Goal: Communication & Community: Connect with others

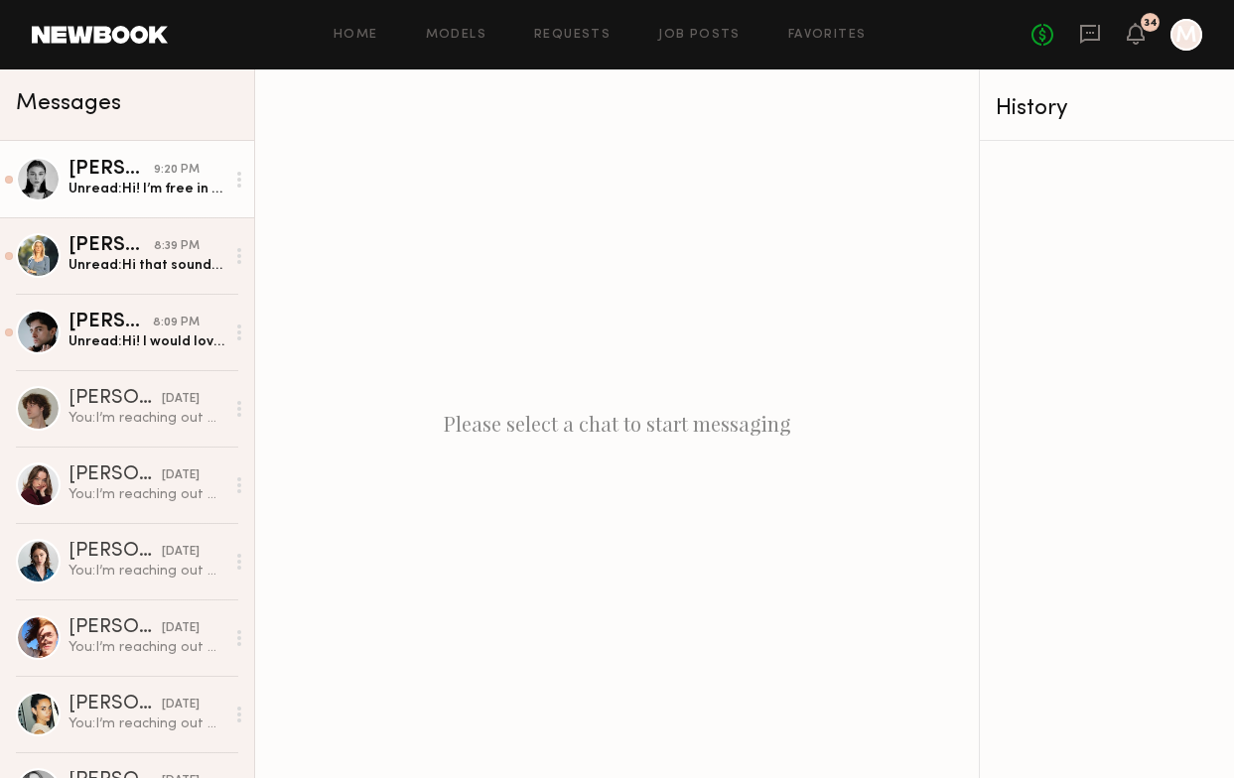
click at [93, 198] on div "Unread: Hi! I’m free in the evenings after 6pm" at bounding box center [147, 189] width 156 height 19
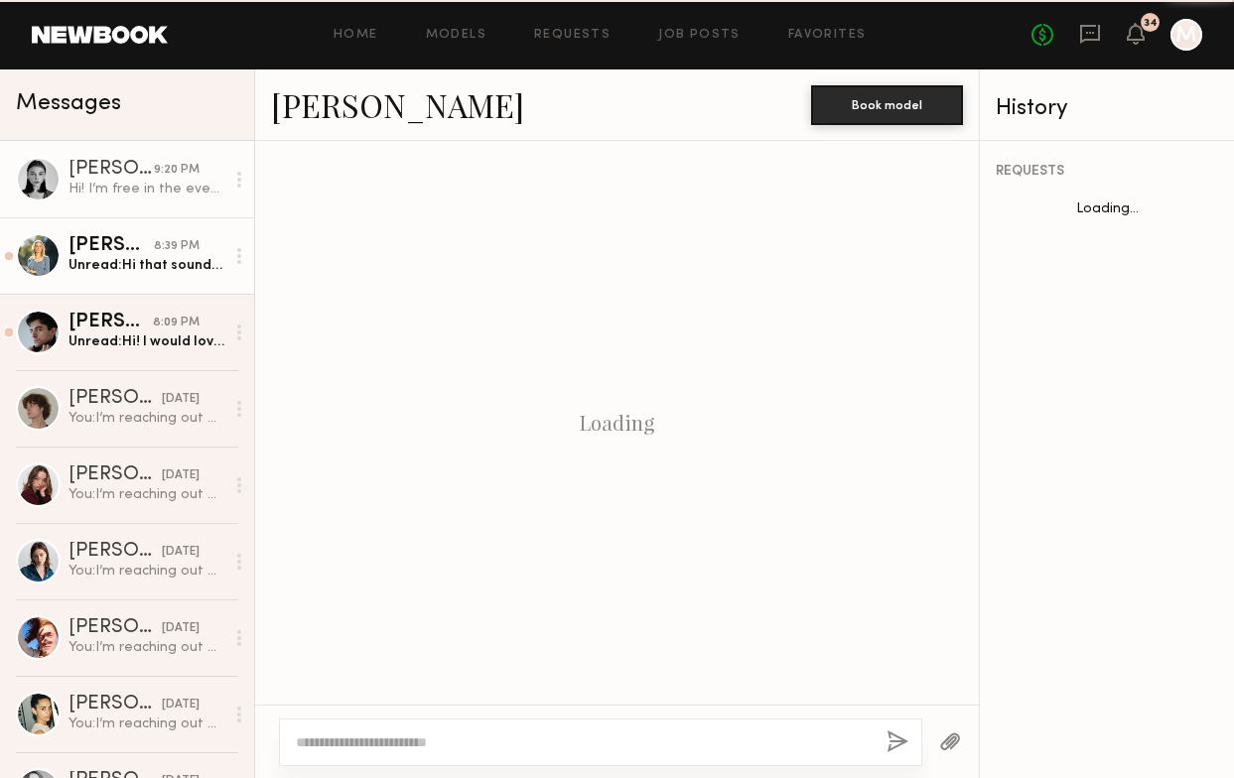
scroll to position [806, 0]
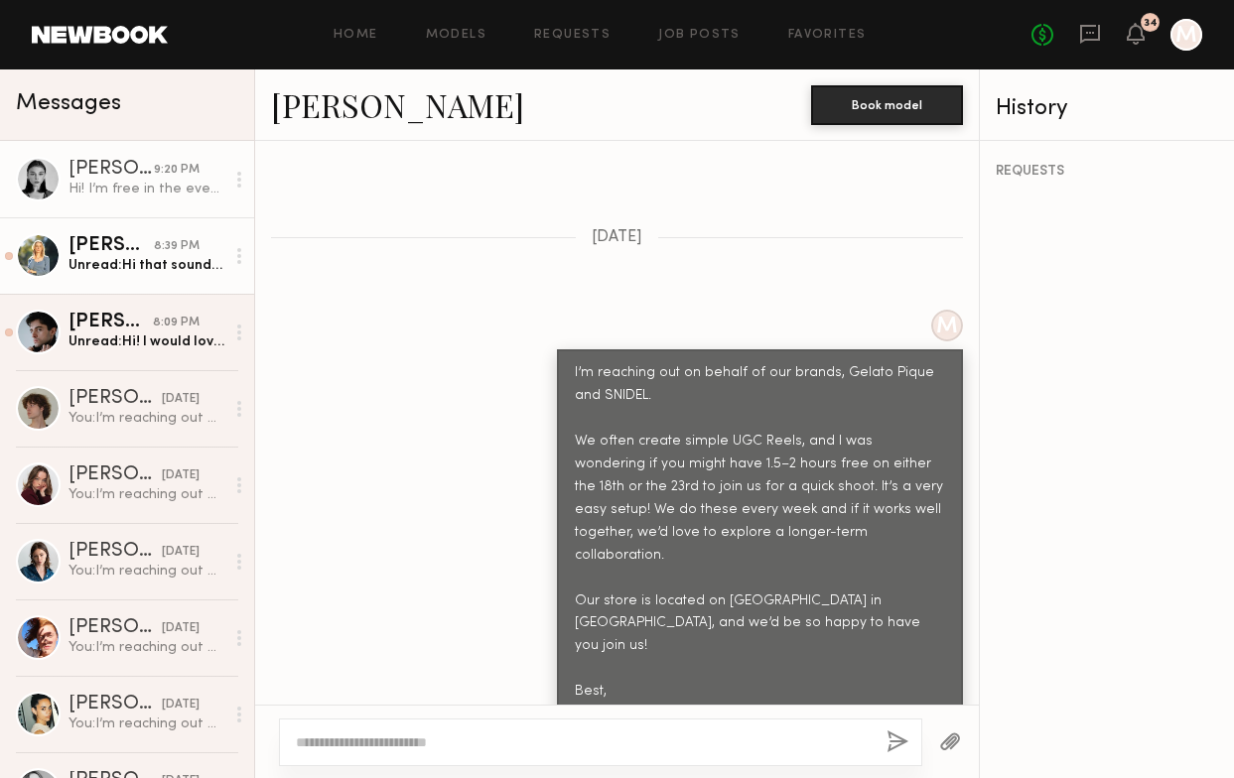
click at [109, 265] on div "Unread: Hi that sounds cool! I’m interested. :) Those dates both work for me." at bounding box center [147, 265] width 156 height 19
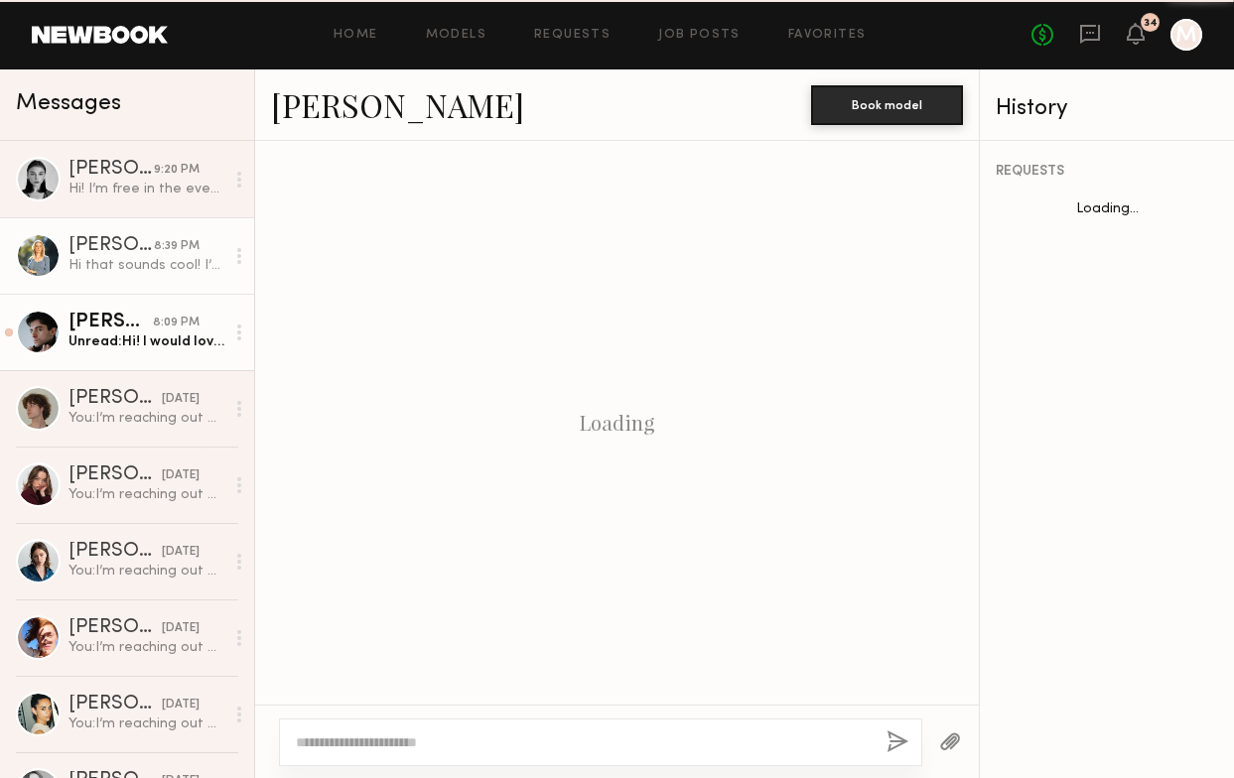
scroll to position [829, 0]
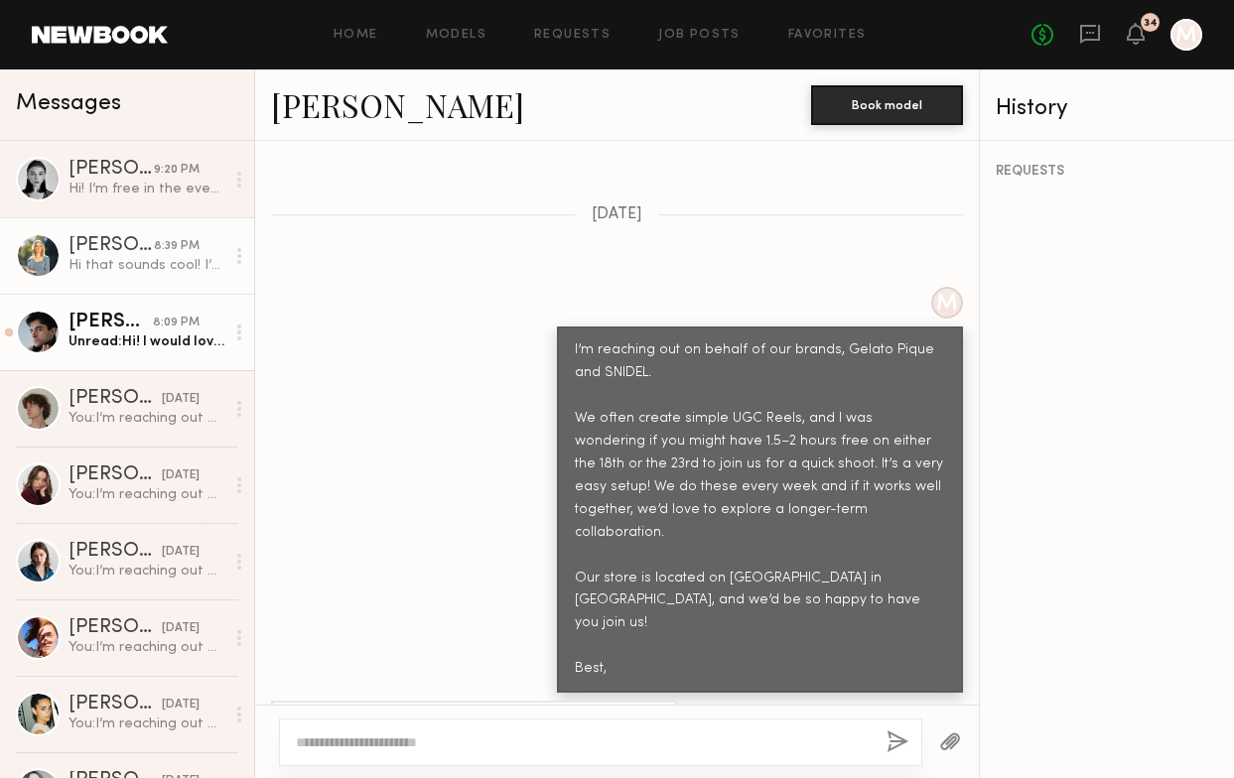
click at [192, 321] on div "8:09 PM" at bounding box center [176, 323] width 47 height 19
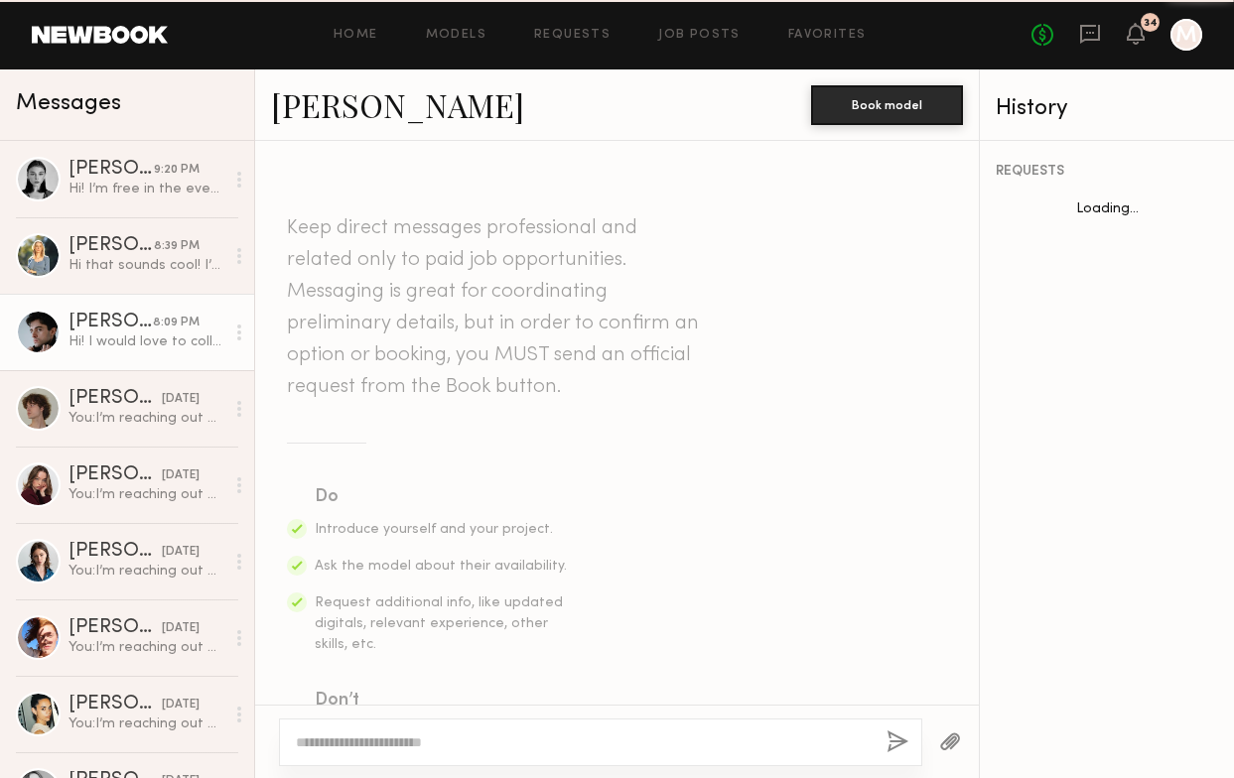
scroll to position [829, 0]
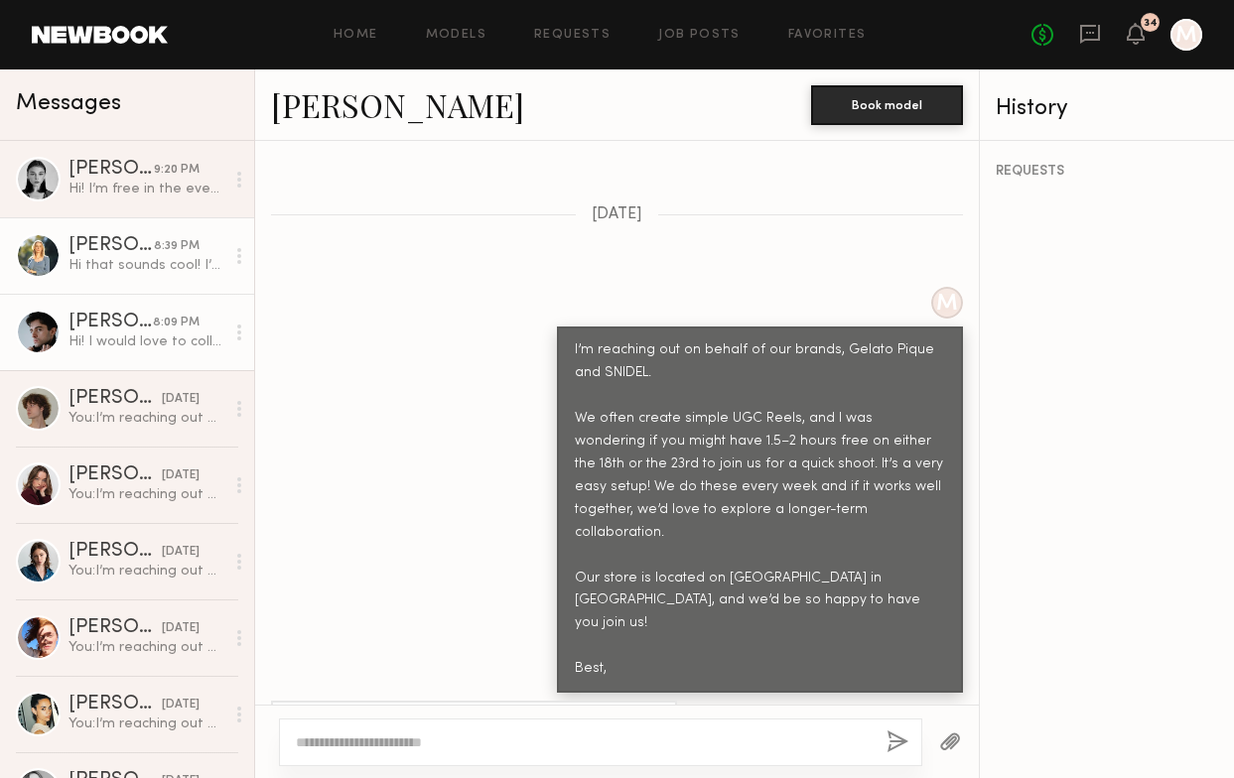
click at [172, 260] on div "Hi that sounds cool! I’m interested. :) Those dates both work for me." at bounding box center [147, 265] width 156 height 19
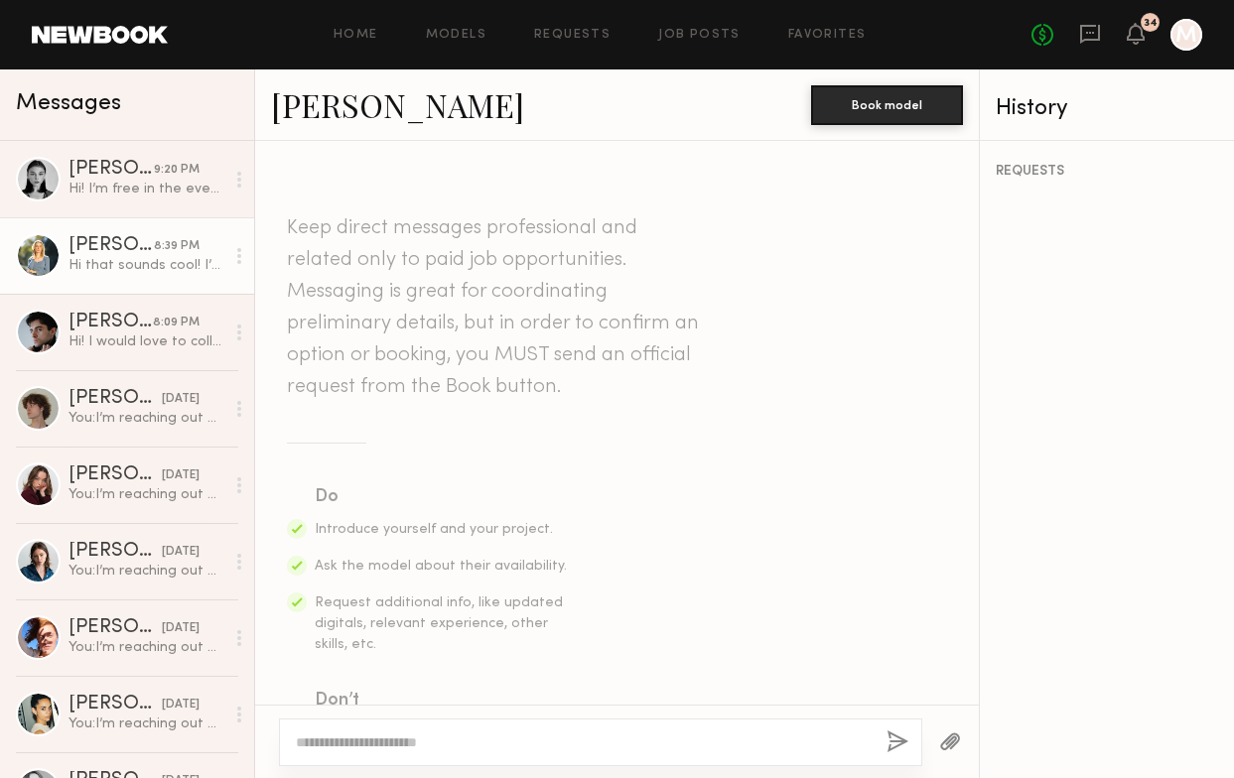
scroll to position [829, 0]
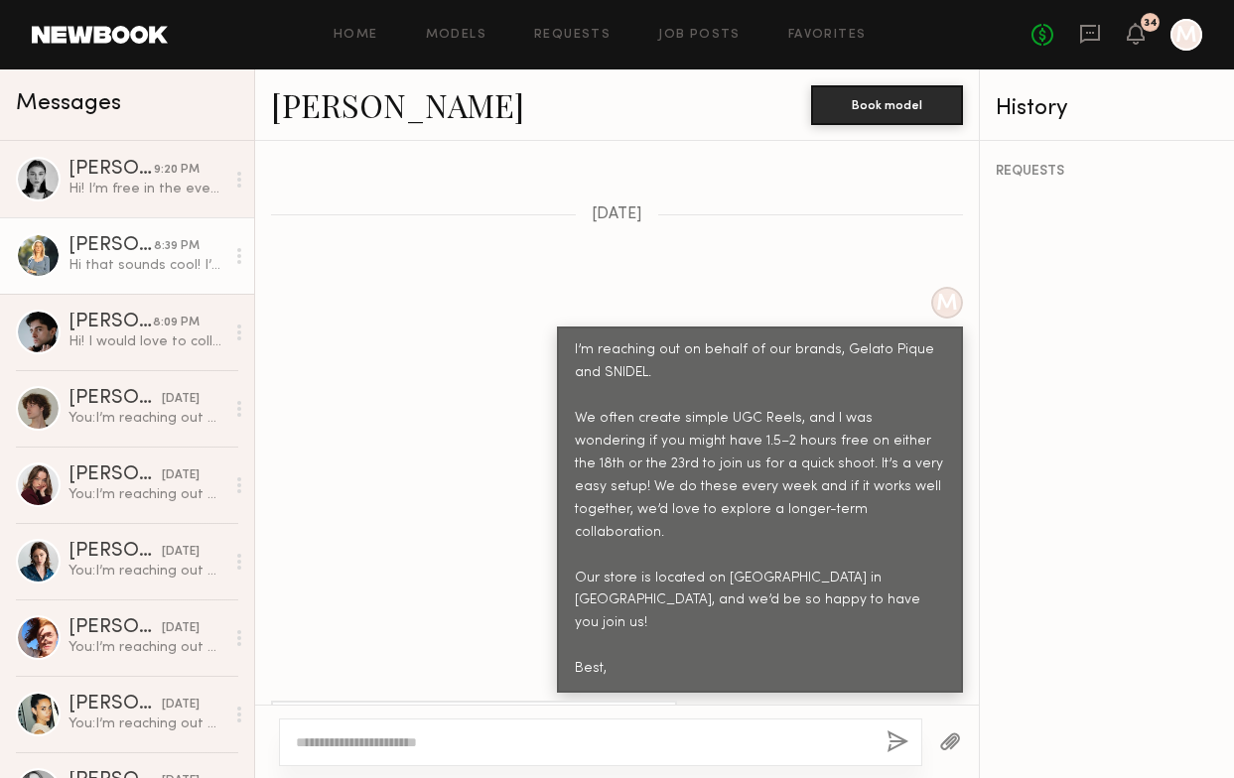
click at [324, 108] on link "[PERSON_NAME]" at bounding box center [397, 104] width 253 height 43
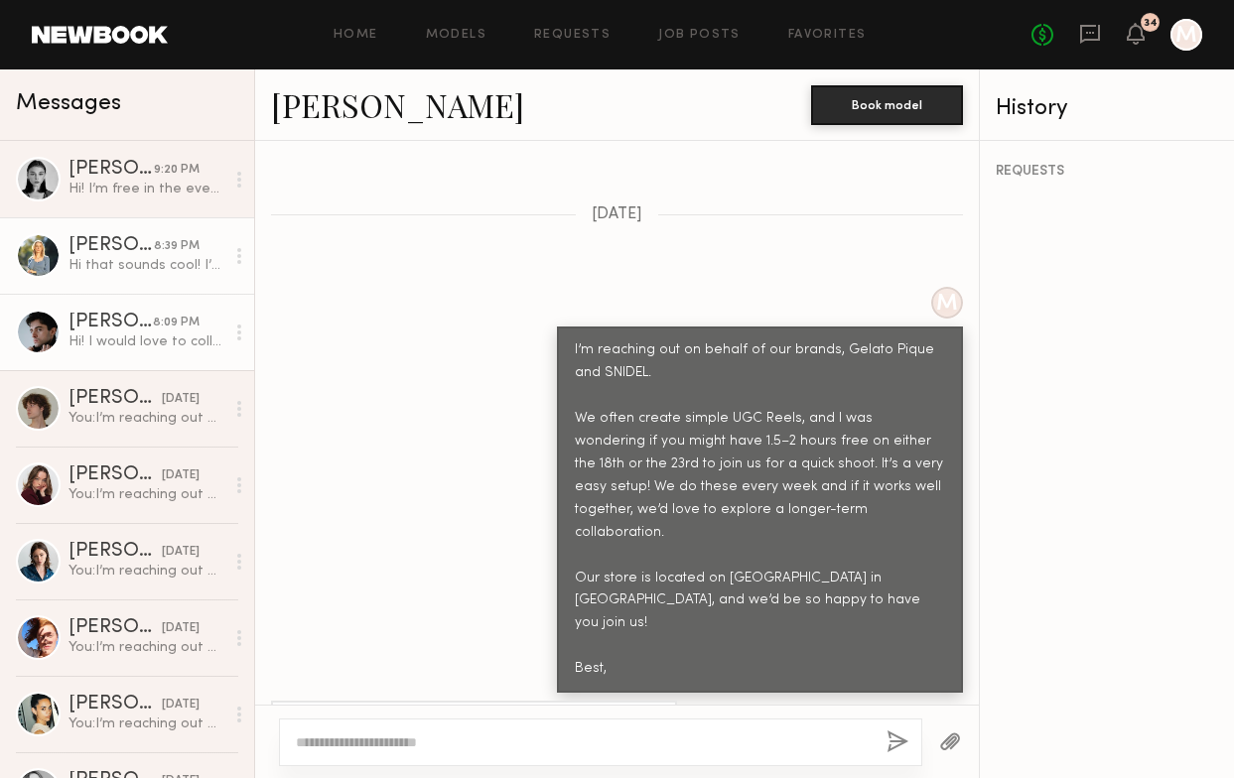
click at [180, 341] on div "Hi! I would love to collab! Sadly I can't do those dates but I can do the 20th …" at bounding box center [147, 342] width 156 height 19
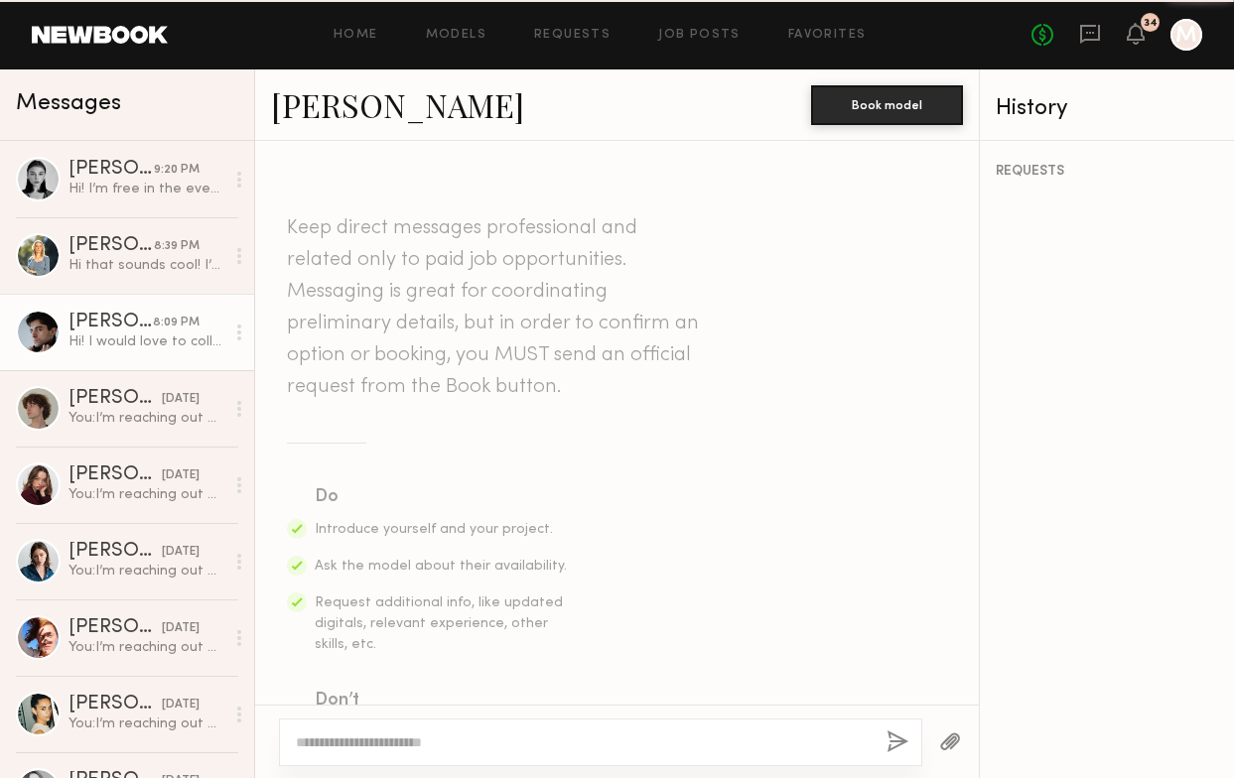
scroll to position [829, 0]
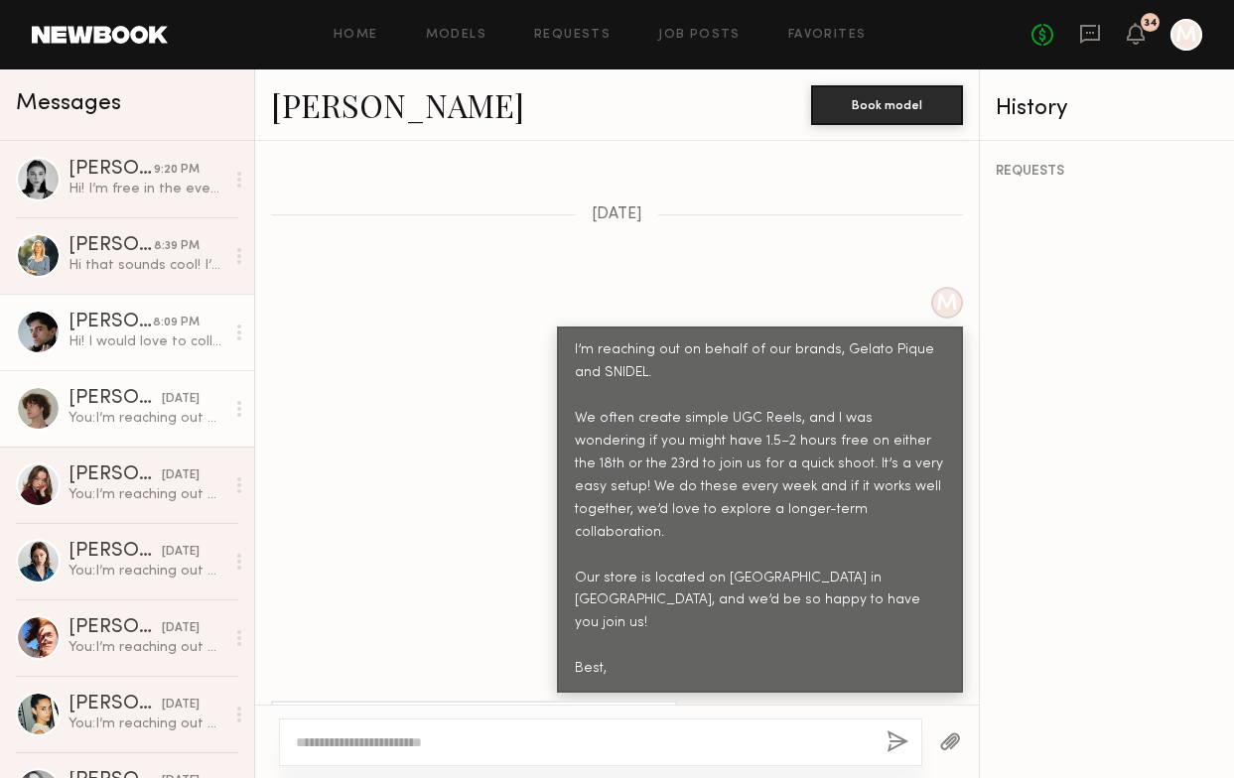
click at [198, 419] on div "You: I’m reaching out on behalf of our brands, Gelato Pique and SNIDEL. We ofte…" at bounding box center [147, 418] width 156 height 19
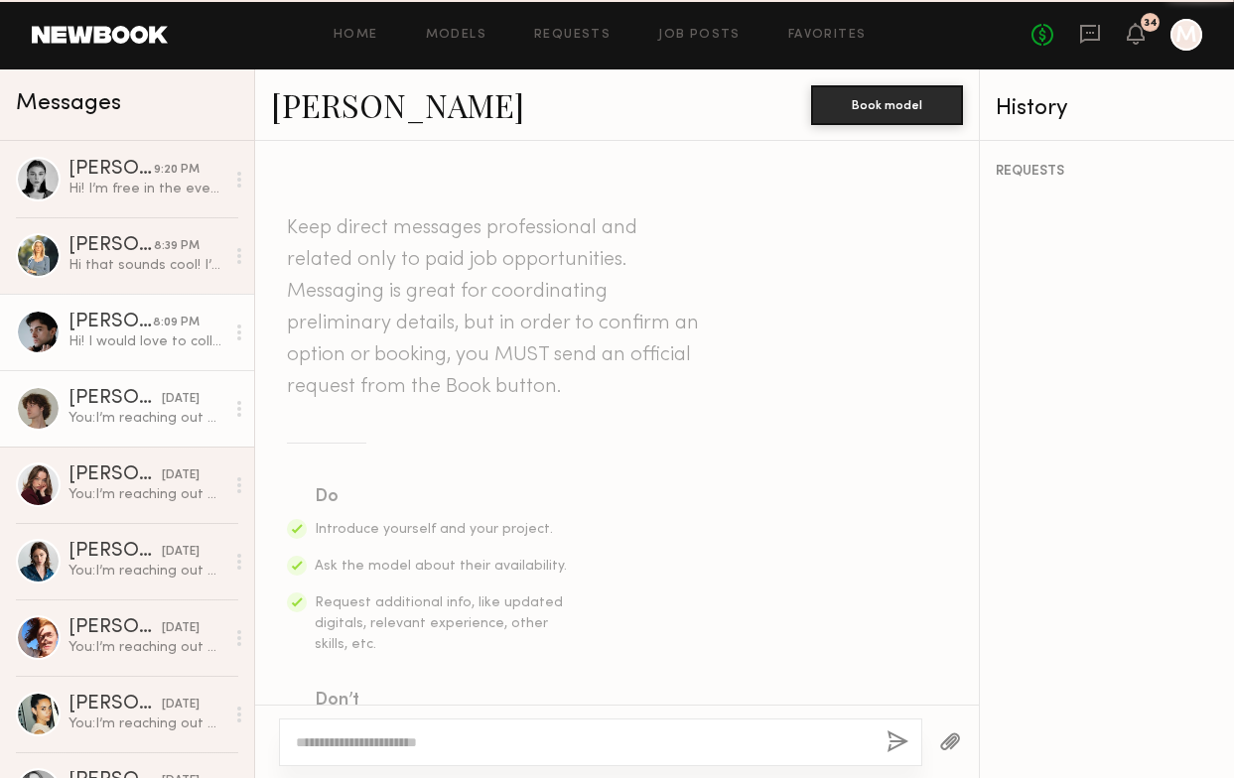
scroll to position [2636, 0]
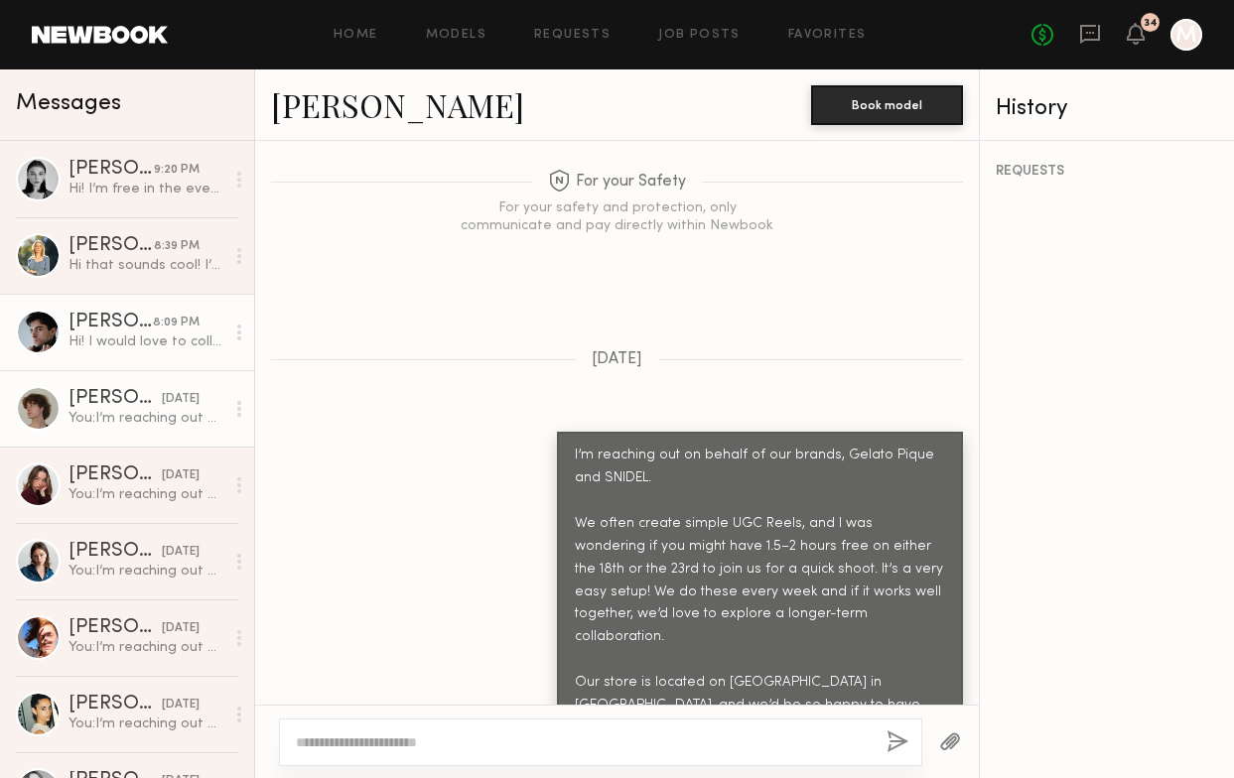
click at [187, 339] on div "Hi! I would love to collab! Sadly I can't do those dates but I can do the 20th …" at bounding box center [147, 342] width 156 height 19
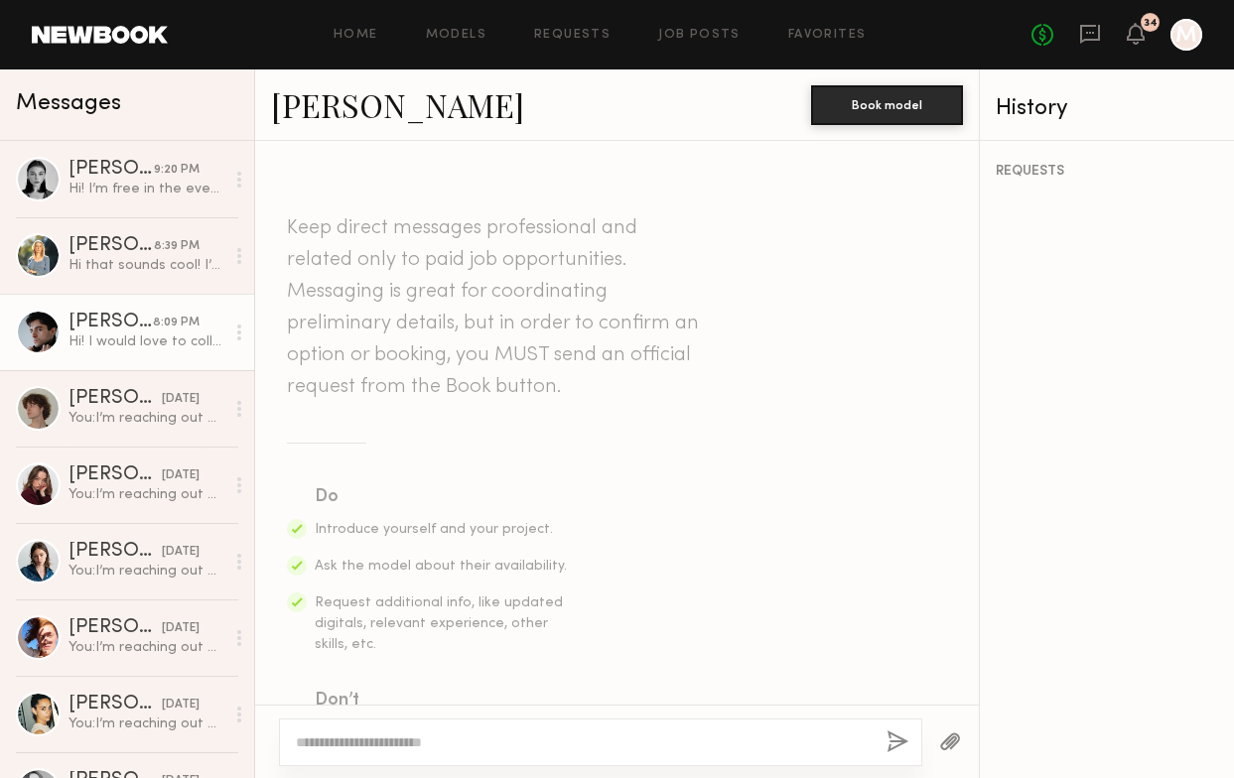
click at [298, 112] on link "[PERSON_NAME]" at bounding box center [397, 104] width 253 height 43
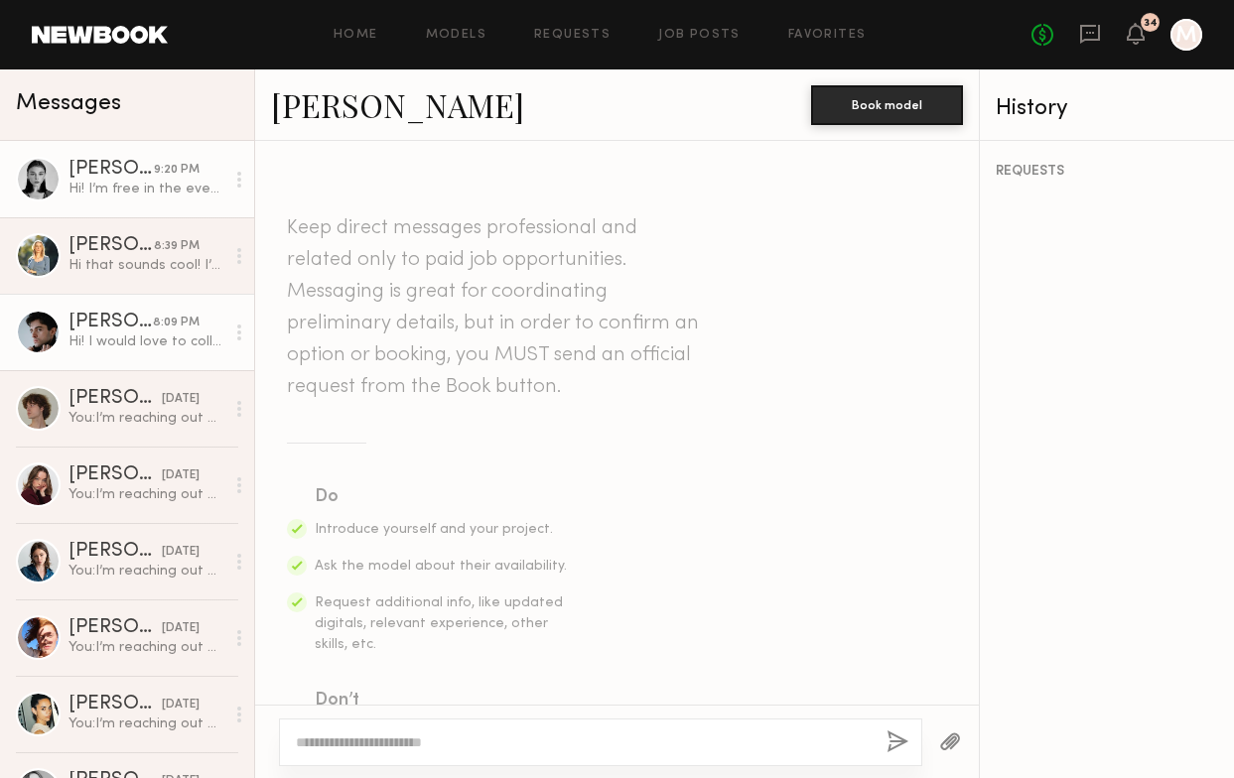
click at [121, 195] on div "Hi! I’m free in the evenings after 6pm" at bounding box center [147, 189] width 156 height 19
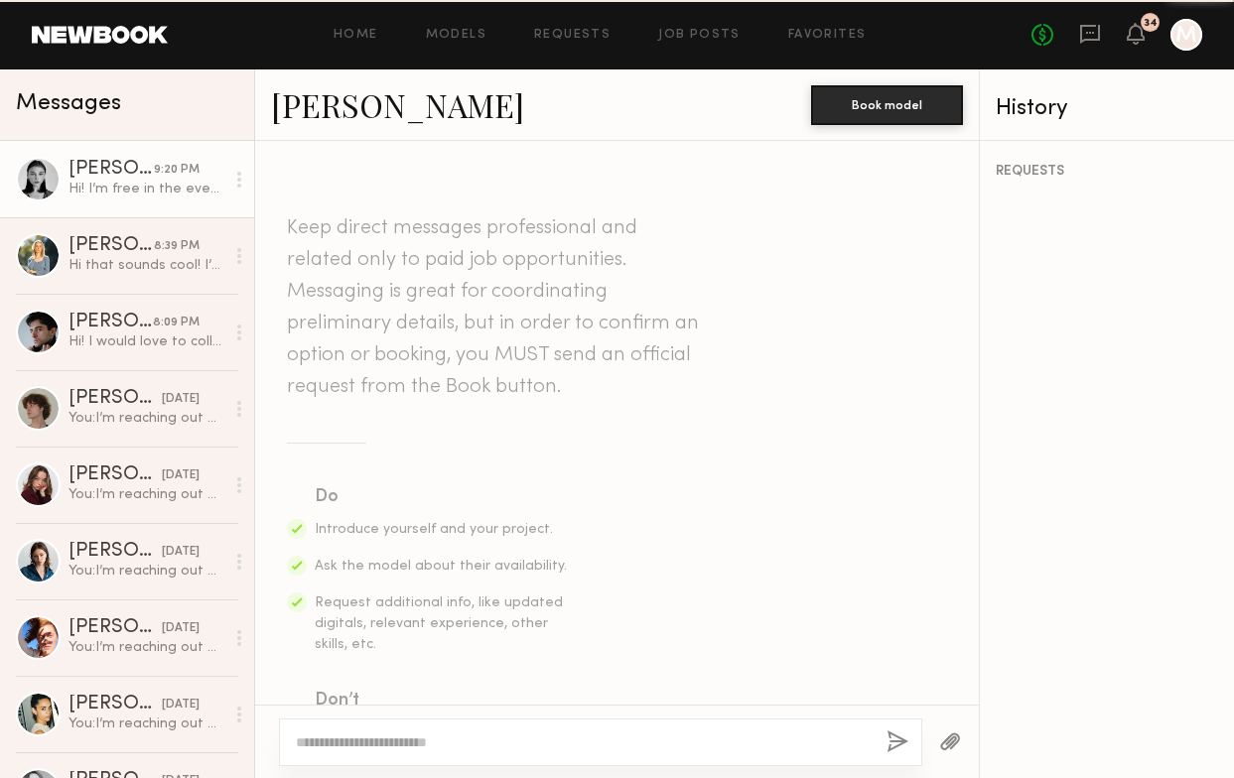
scroll to position [806, 0]
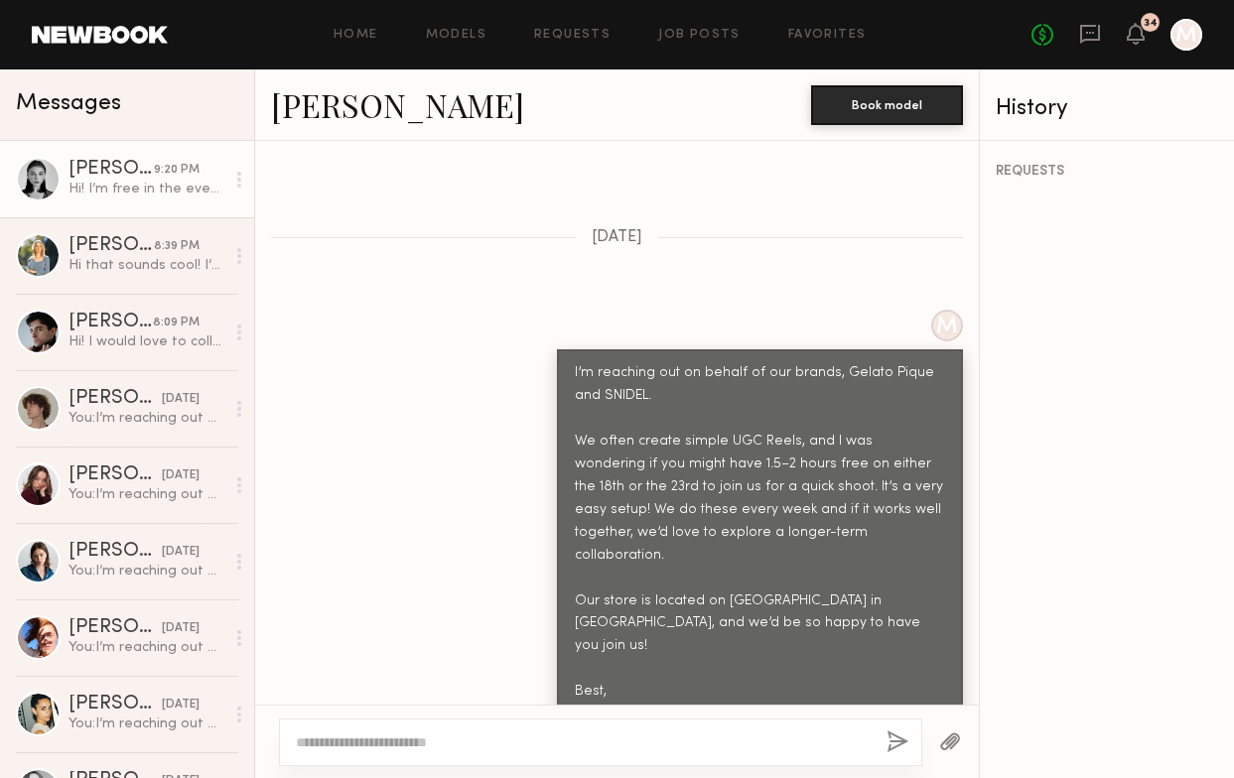
click at [319, 102] on link "[PERSON_NAME]" at bounding box center [397, 104] width 253 height 43
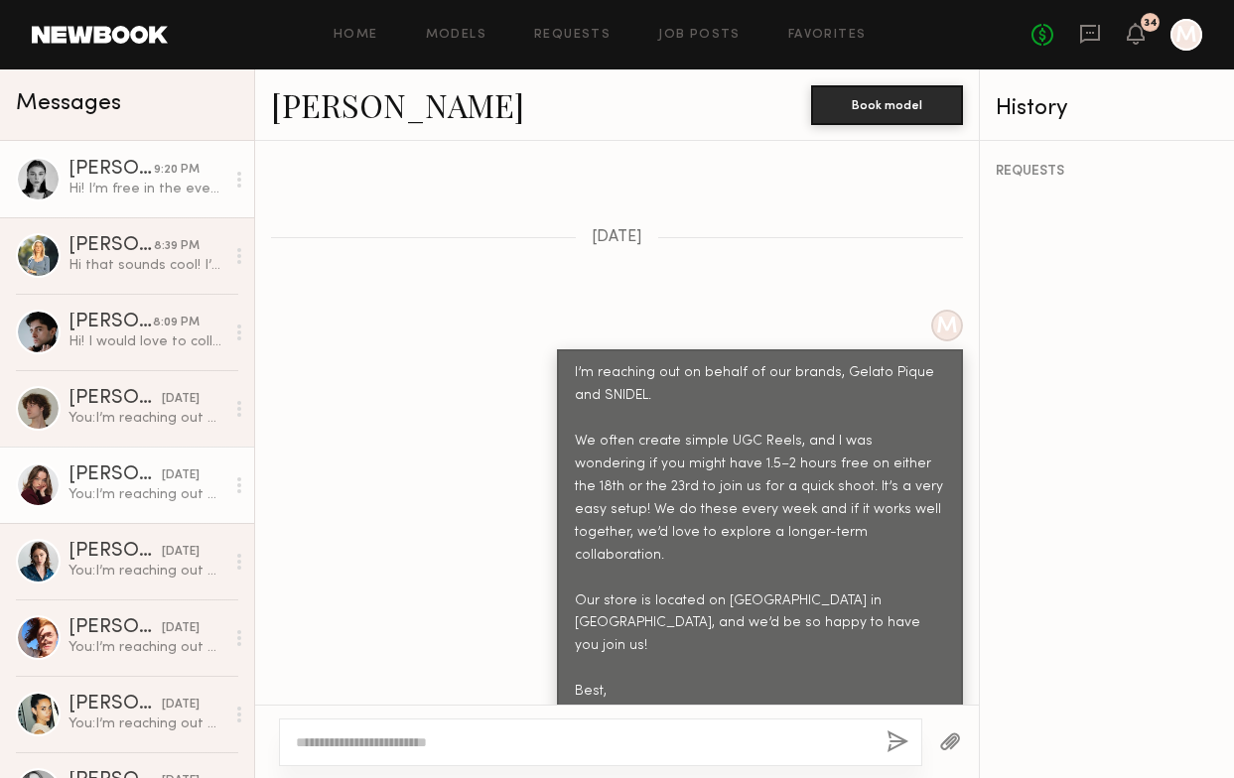
click at [132, 491] on div "You: I’m reaching out on behalf of our brands, Gelato Pique and SNIDEL. We ofte…" at bounding box center [147, 495] width 156 height 19
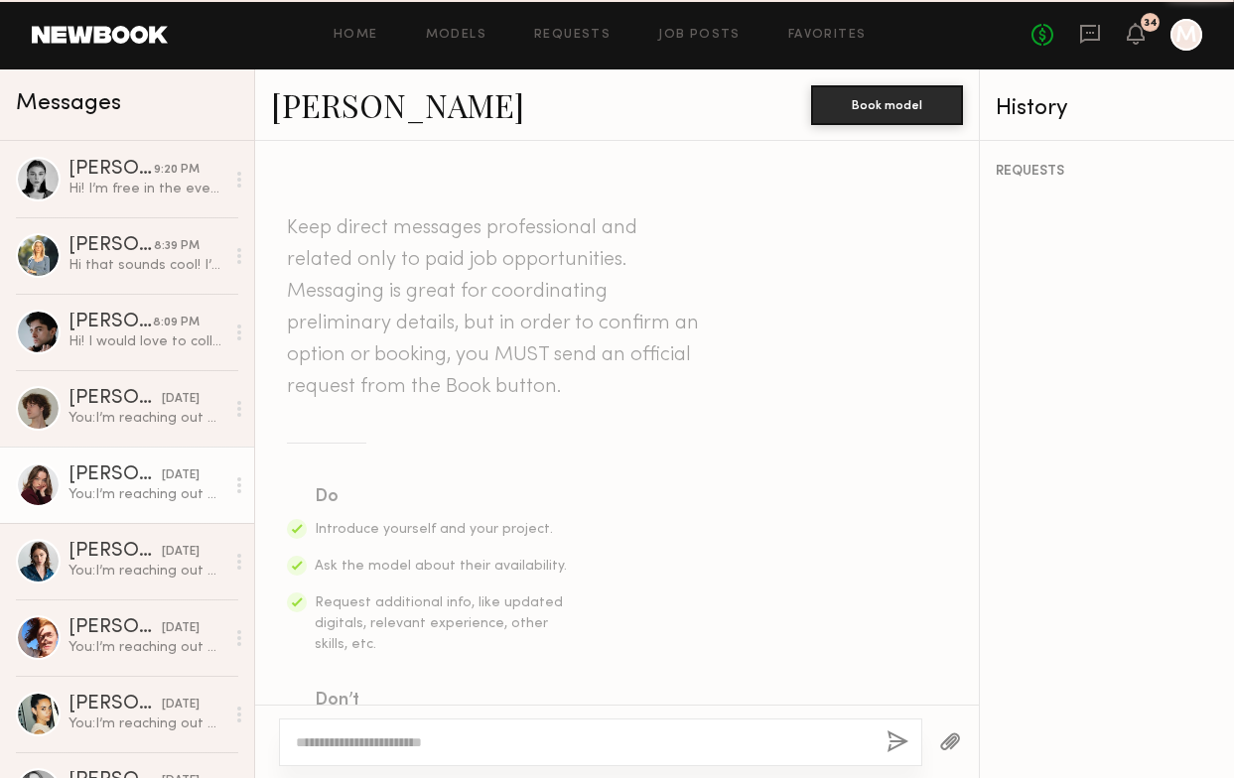
scroll to position [751, 0]
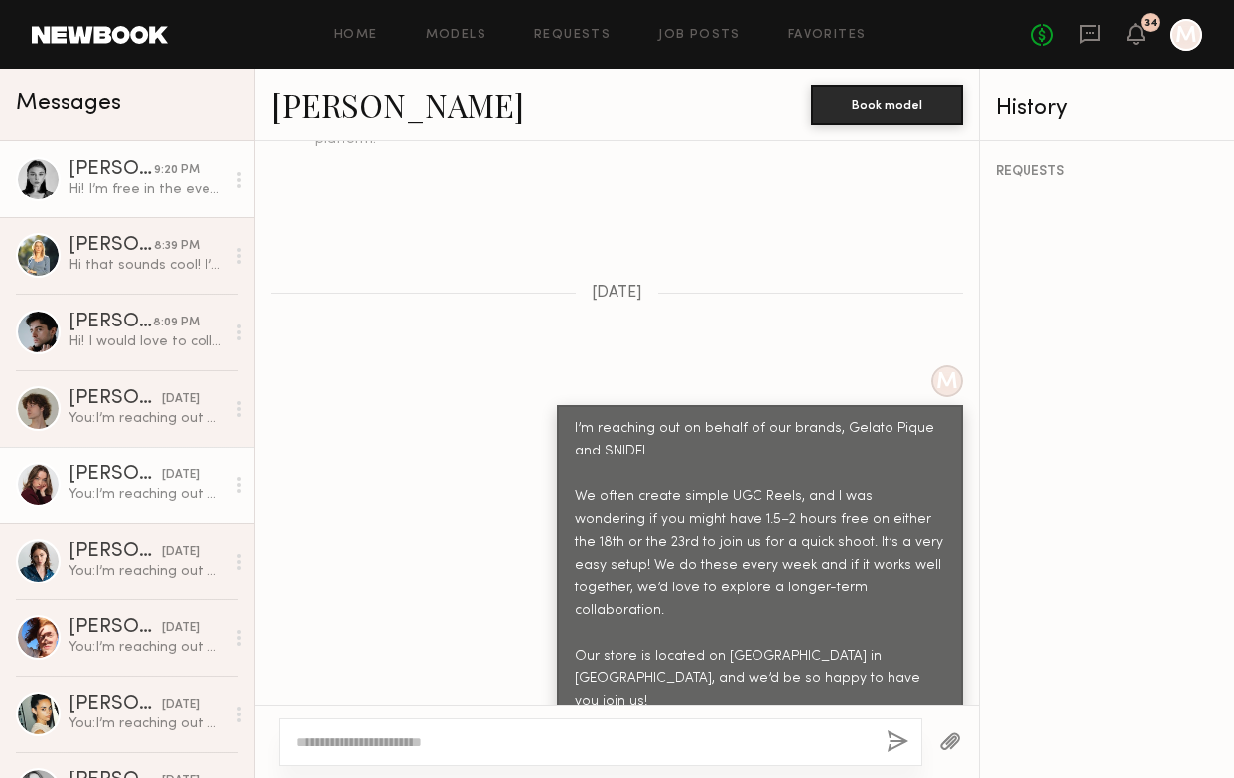
click at [137, 189] on div "Hi! I’m free in the evenings after 6pm" at bounding box center [147, 189] width 156 height 19
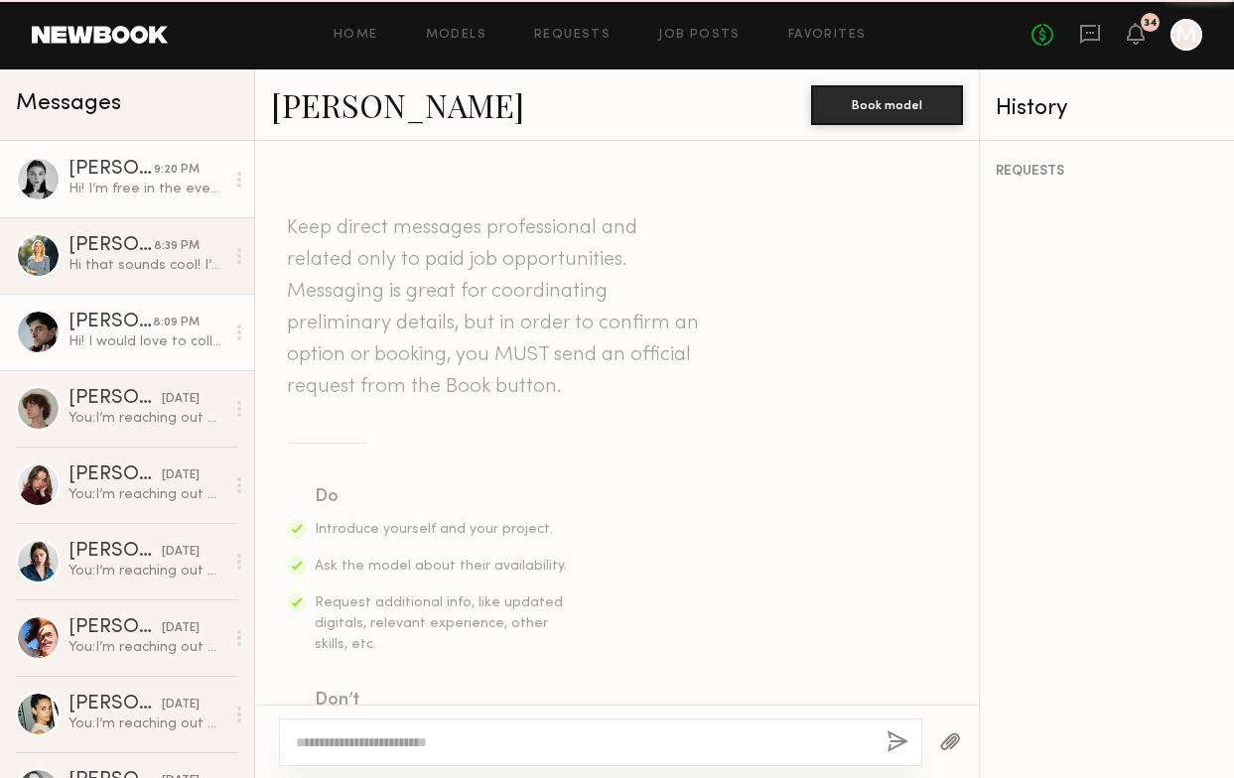
scroll to position [806, 0]
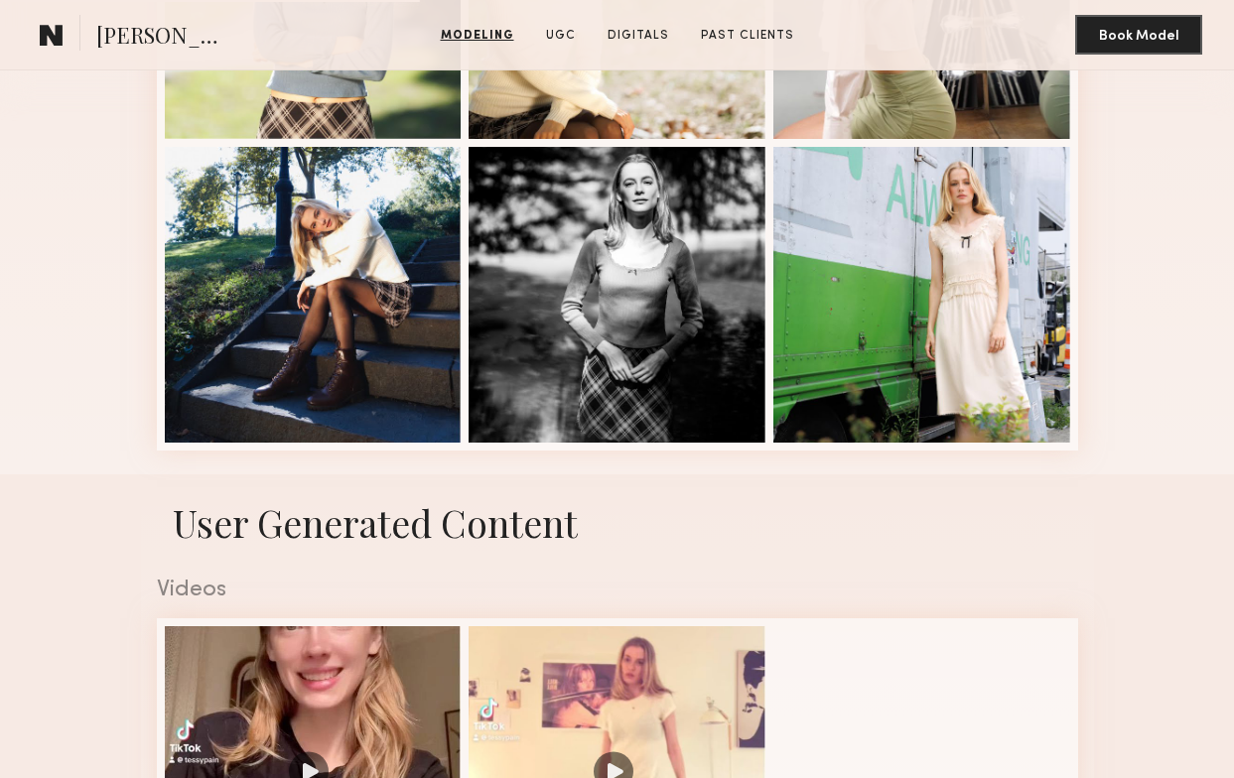
scroll to position [1154, 0]
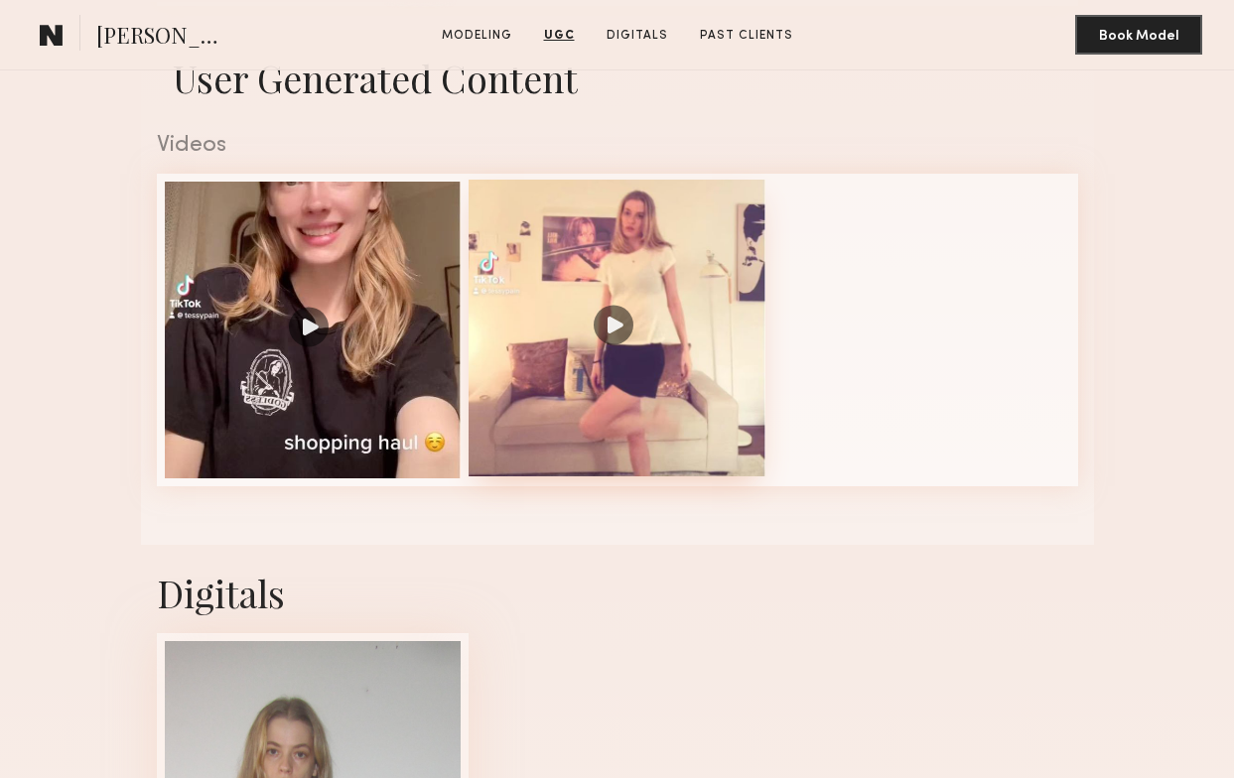
click at [714, 279] on div at bounding box center [617, 328] width 297 height 297
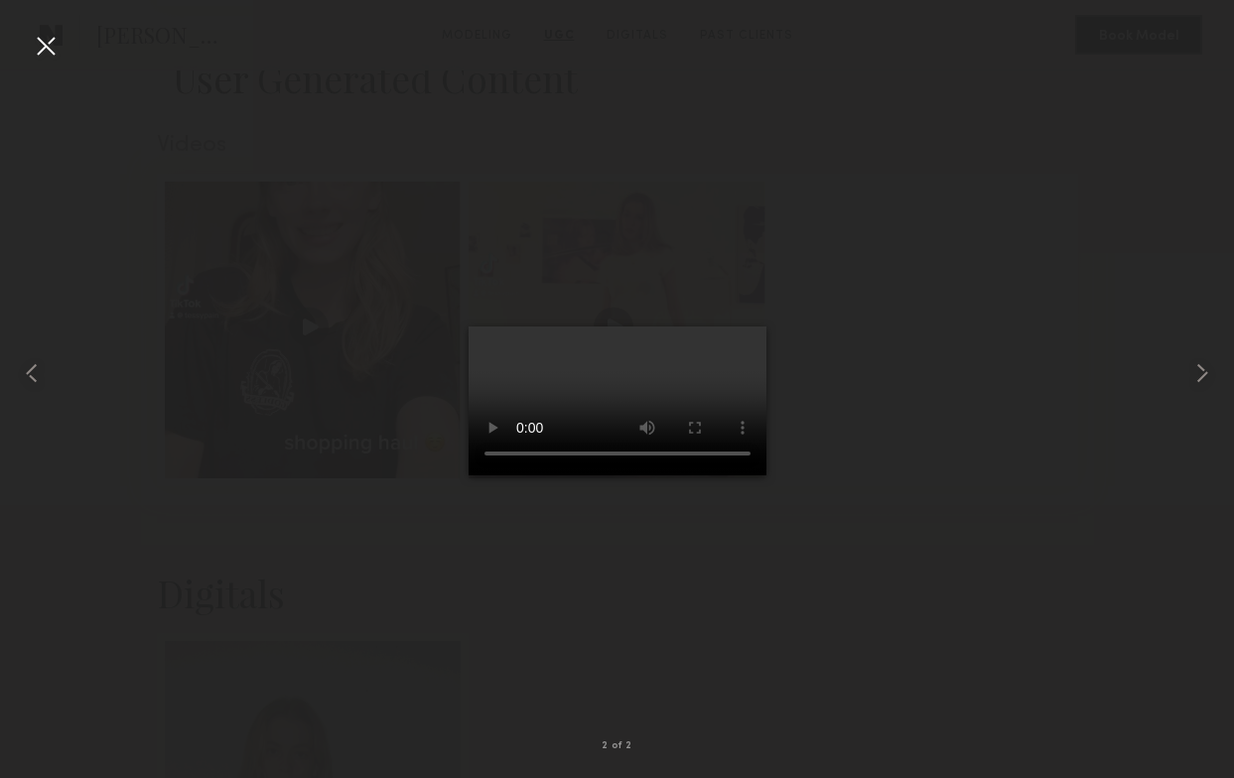
click at [368, 365] on div at bounding box center [617, 373] width 1234 height 683
click at [365, 336] on div at bounding box center [617, 373] width 1234 height 683
click at [56, 52] on div at bounding box center [46, 46] width 32 height 32
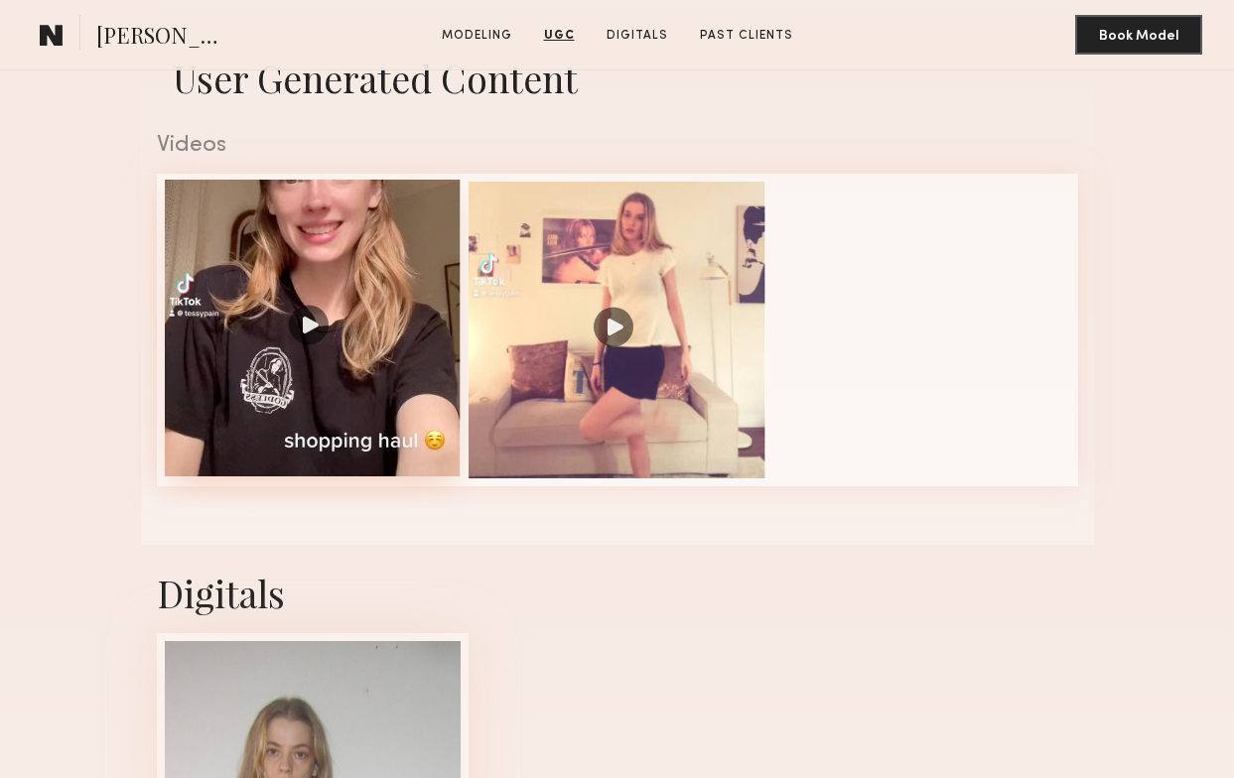
click at [405, 334] on div at bounding box center [313, 328] width 297 height 297
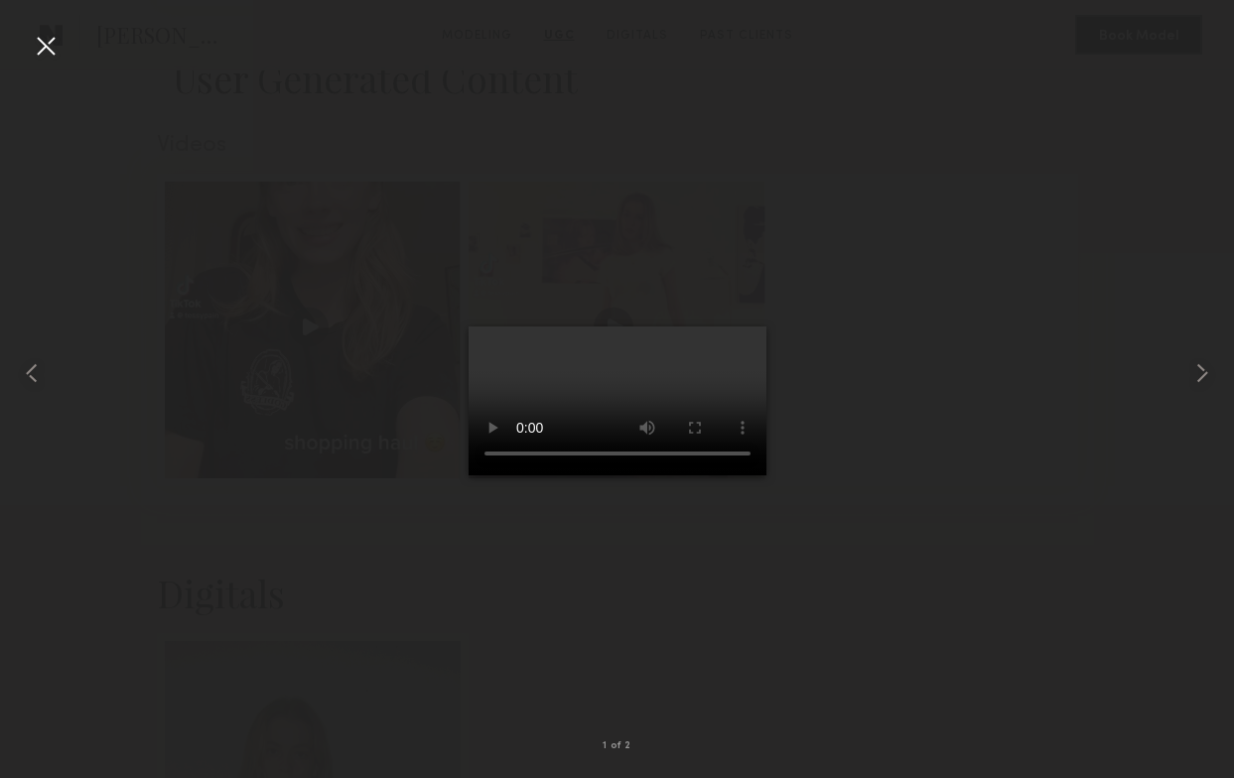
click at [47, 49] on div at bounding box center [46, 46] width 32 height 32
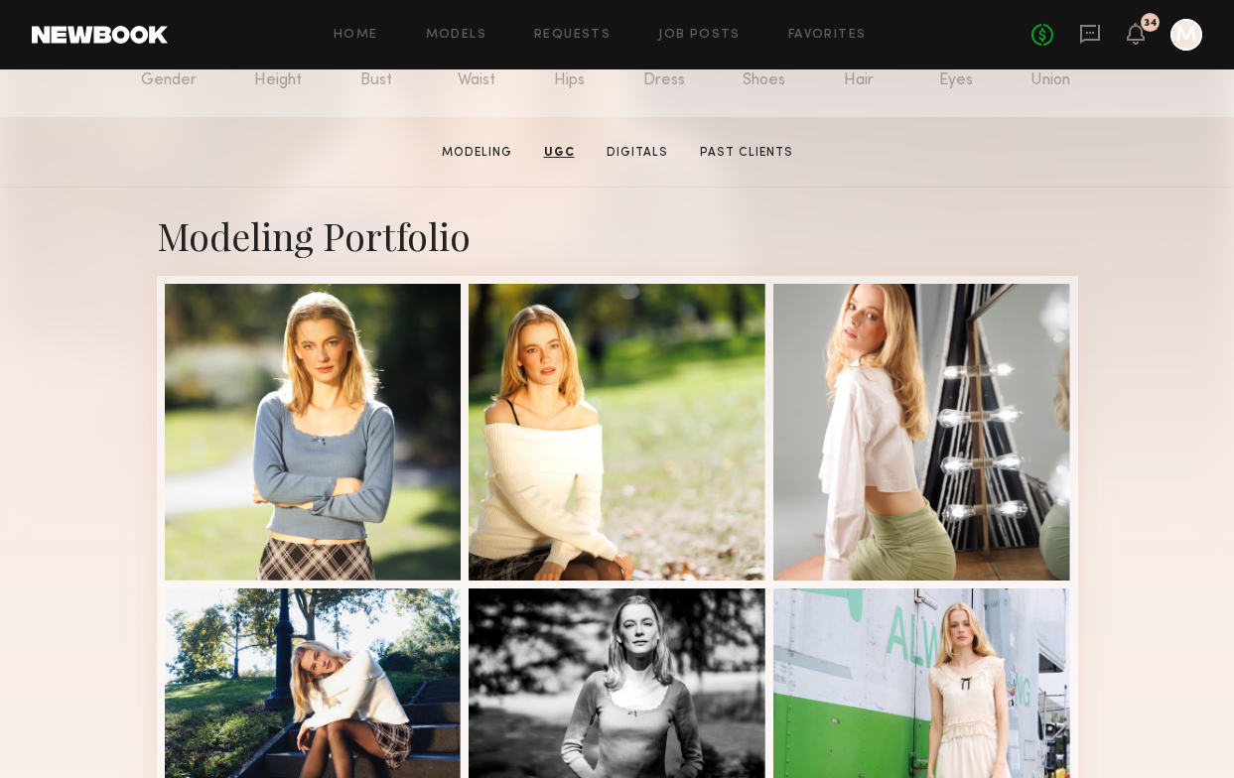
scroll to position [0, 0]
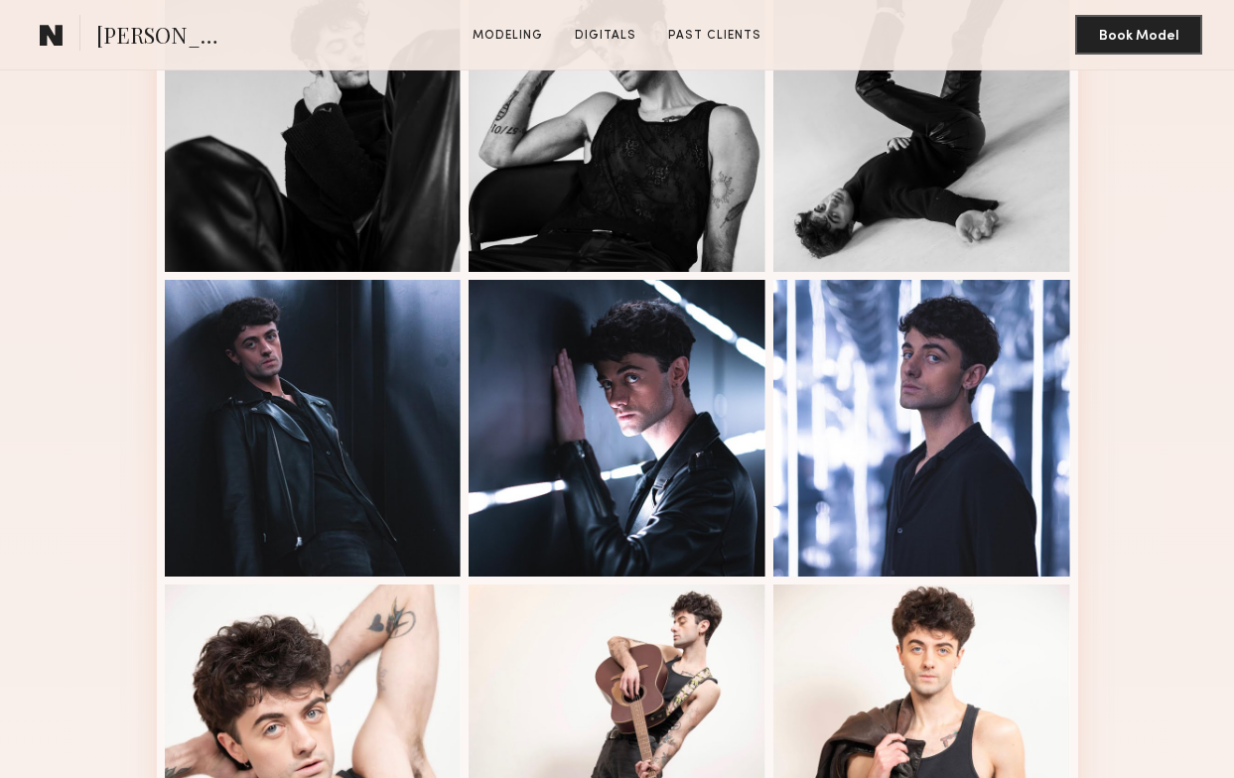
scroll to position [1136, 0]
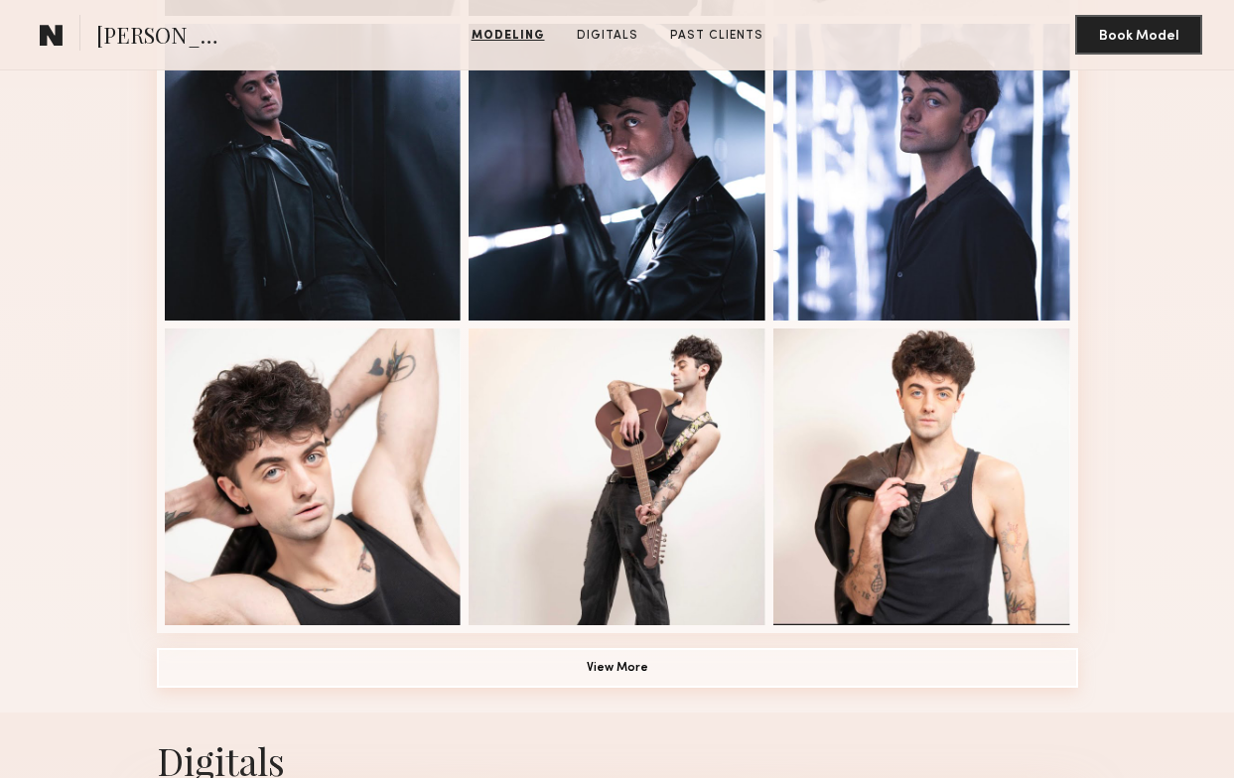
click at [510, 657] on button "View More" at bounding box center [617, 668] width 921 height 40
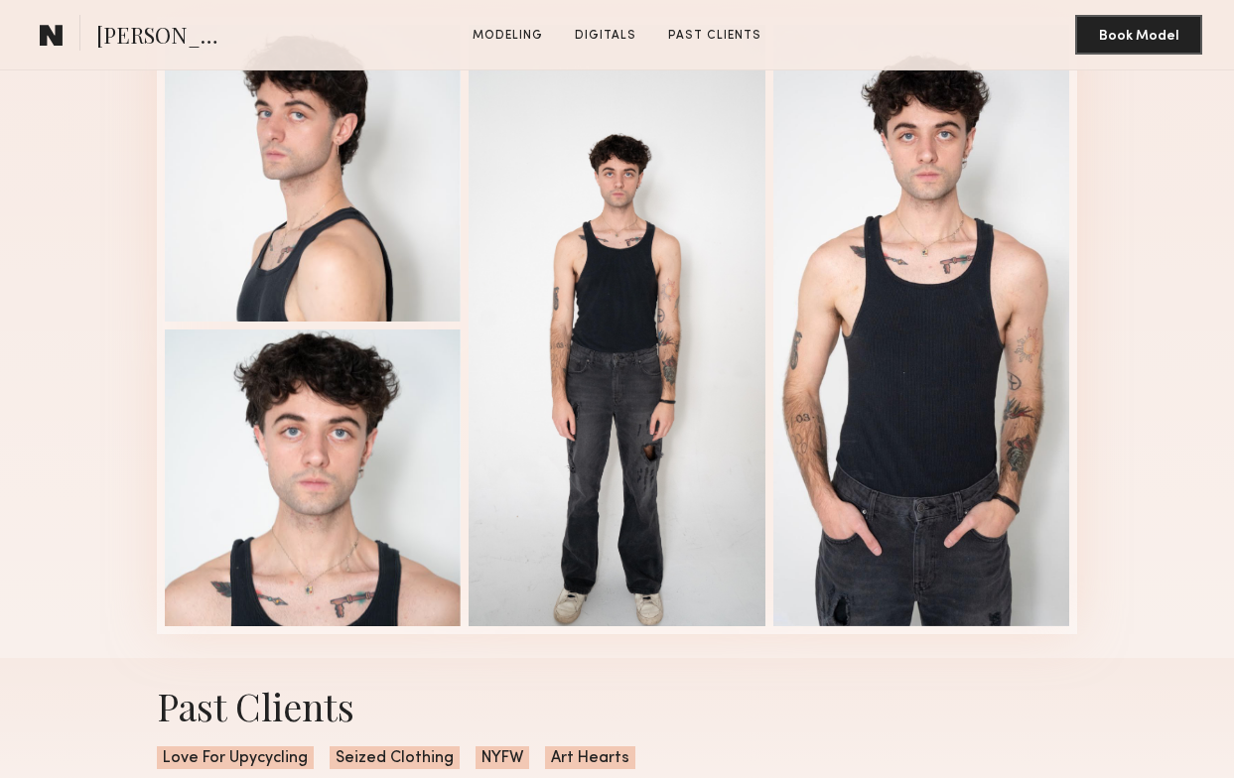
scroll to position [2947, 0]
